Goal: Communication & Community: Ask a question

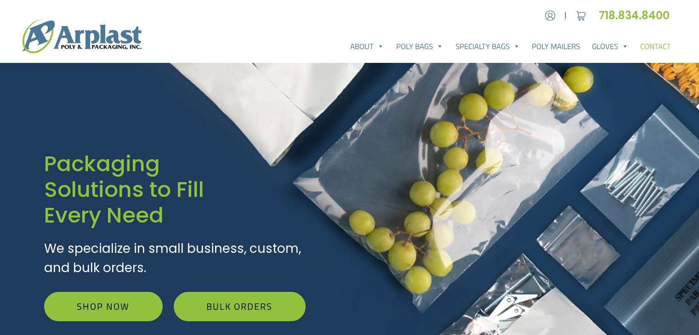
click at [654, 45] on link "Contact" at bounding box center [655, 46] width 43 height 18
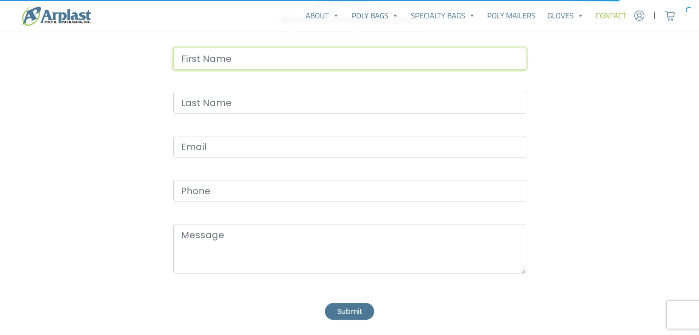
click at [284, 61] on input "Contact form" at bounding box center [349, 59] width 353 height 22
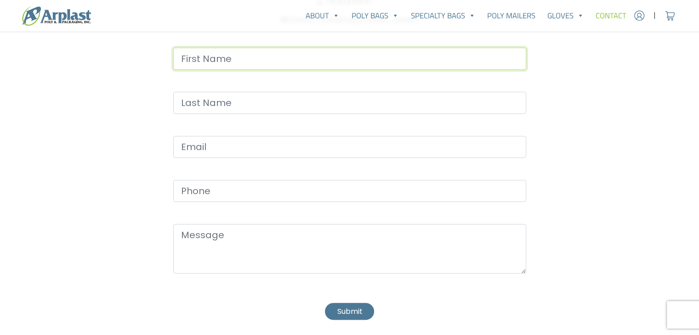
type input "Benjamin"
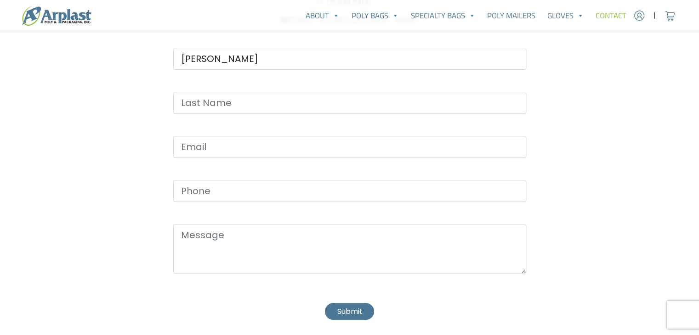
type input "Freeman"
type input "sales@damazsolution.com"
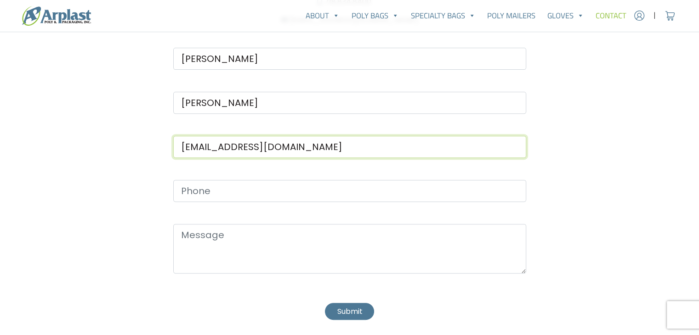
type input "2622646700"
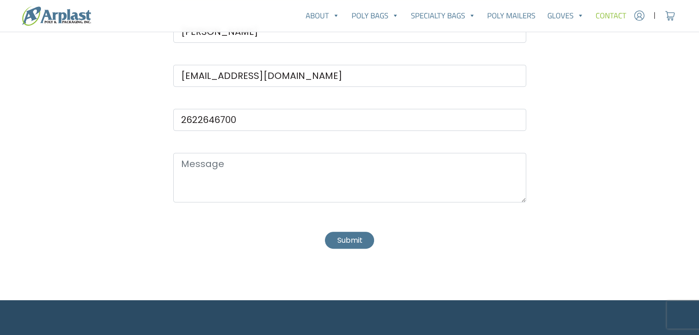
scroll to position [419, 0]
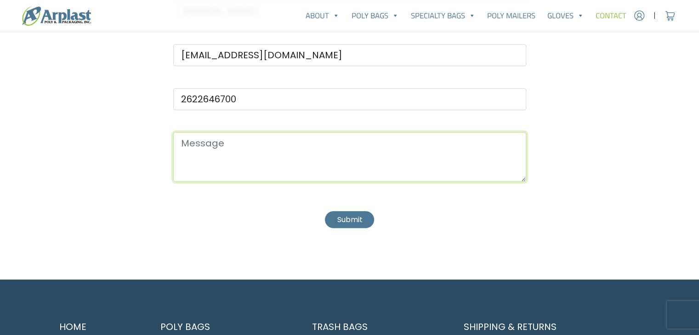
click at [229, 168] on textarea "Contact form" at bounding box center [349, 157] width 353 height 50
paste textarea "I would like to make an inquiry."
type textarea "I would like to make an inquiry."
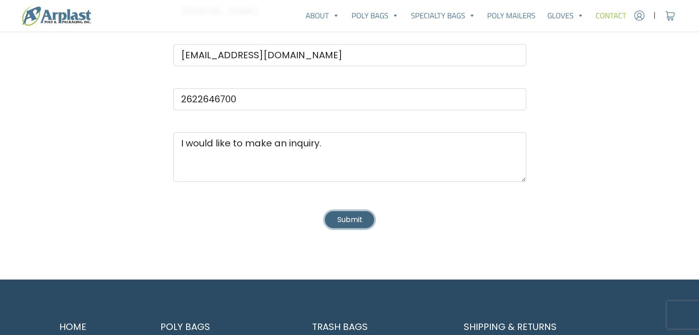
click at [345, 222] on button "Submit" at bounding box center [349, 219] width 49 height 17
